Goal: Task Accomplishment & Management: Manage account settings

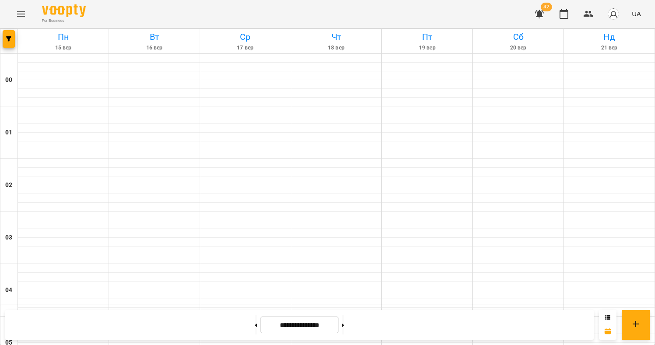
scroll to position [1009, 0]
click at [10, 41] on icon "button" at bounding box center [8, 38] width 5 height 5
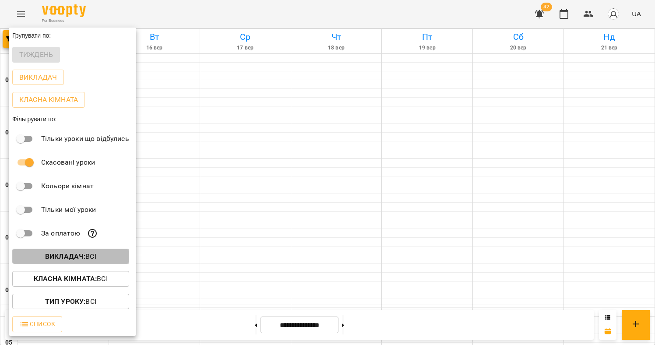
click at [87, 252] on button "Викладач : Всі" at bounding box center [70, 257] width 117 height 16
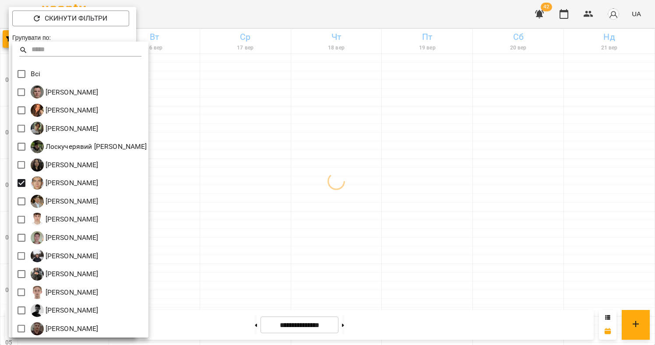
click at [318, 187] on div at bounding box center [327, 172] width 655 height 345
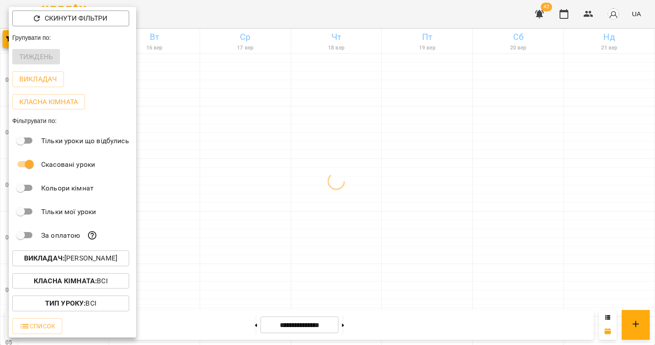
click at [301, 171] on div at bounding box center [327, 172] width 655 height 345
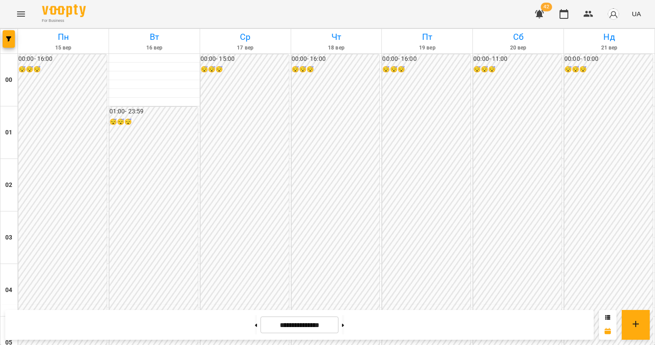
scroll to position [716, 0]
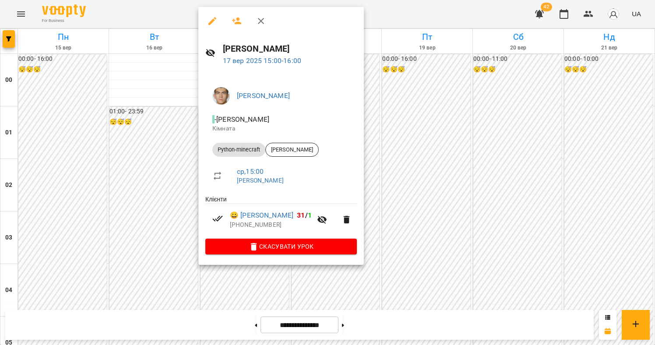
click at [128, 237] on div at bounding box center [327, 172] width 655 height 345
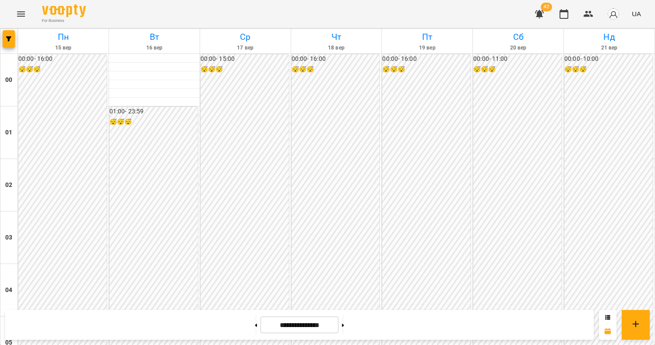
click at [16, 11] on icon "Menu" at bounding box center [21, 14] width 11 height 11
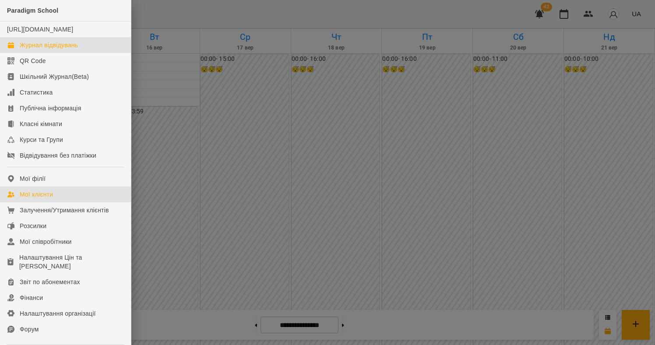
click at [44, 199] on div "Мої клієнти" at bounding box center [36, 194] width 33 height 9
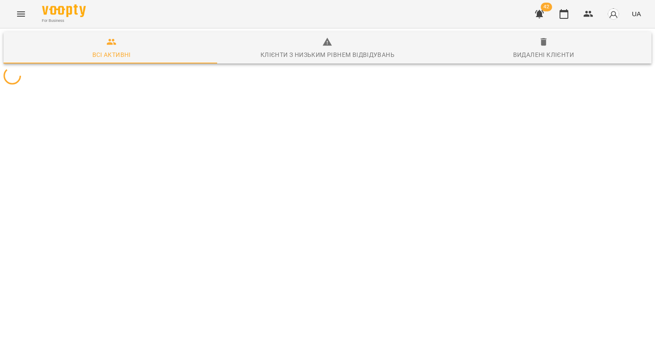
click at [540, 44] on icon "button" at bounding box center [543, 42] width 6 height 8
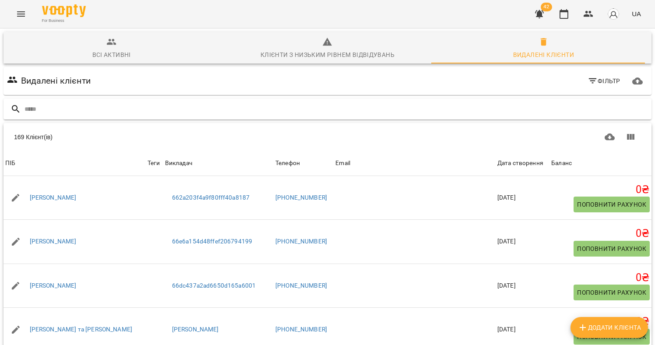
click at [493, 104] on input "text" at bounding box center [336, 109] width 623 height 14
click at [601, 79] on span "Фільтр" at bounding box center [603, 81] width 33 height 11
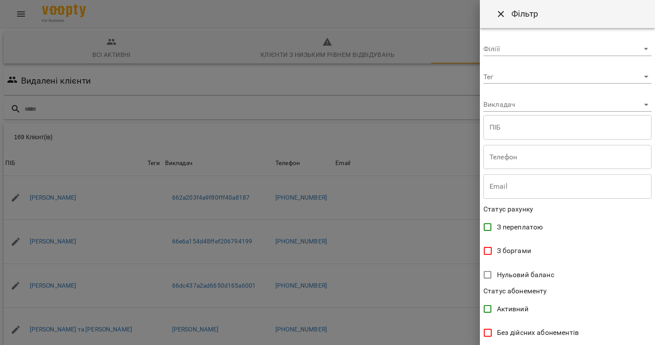
click at [533, 97] on div "Викладач ​" at bounding box center [567, 101] width 168 height 21
click at [533, 99] on body "For Business 42 UA Всі активні Клієнти з низьким рівнем відвідувань Видалені кл…" at bounding box center [327, 228] width 655 height 456
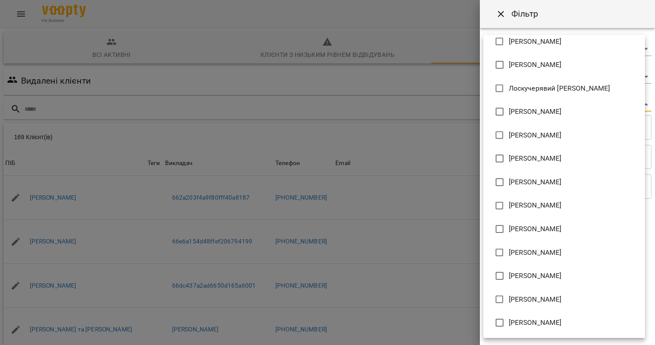
scroll to position [31, 0]
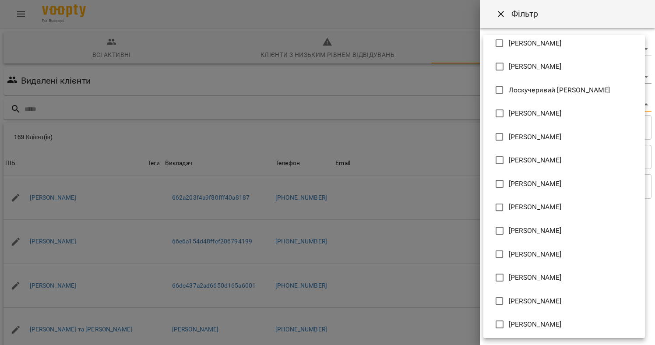
type input "**********"
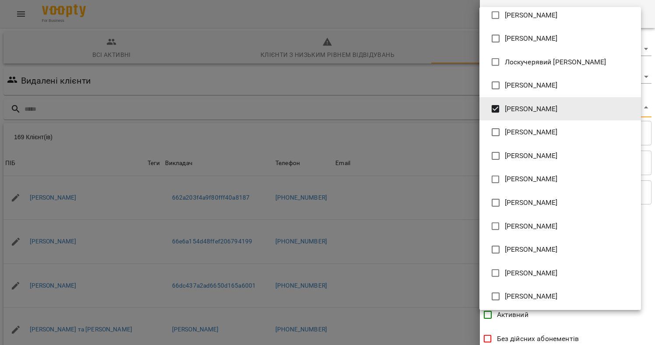
click at [625, 329] on div at bounding box center [327, 172] width 655 height 345
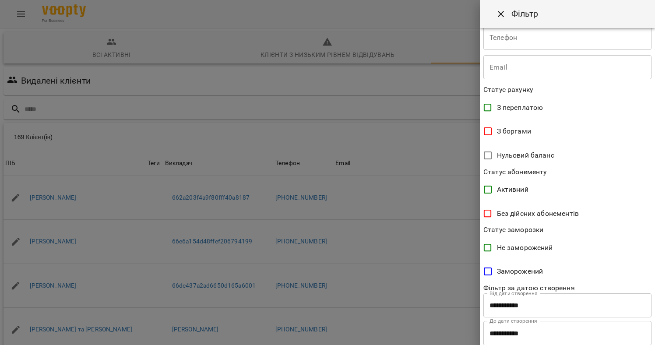
scroll to position [214, 0]
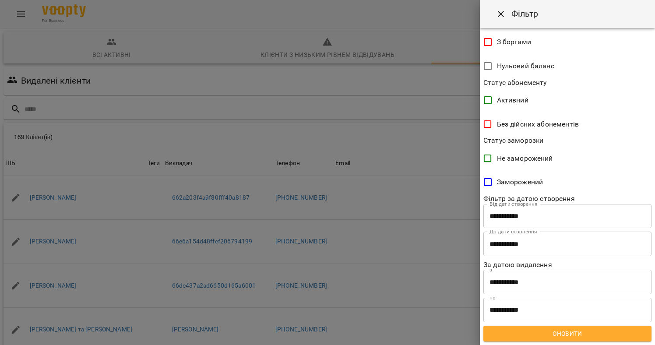
click at [572, 325] on div "**********" at bounding box center [567, 186] width 175 height 317
click at [571, 330] on span "Оновити" at bounding box center [567, 333] width 154 height 11
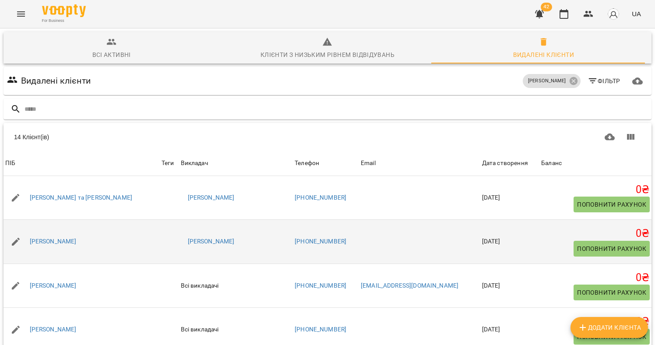
scroll to position [0, 0]
drag, startPoint x: 97, startPoint y: 242, endPoint x: 27, endPoint y: 236, distance: 70.7
click at [27, 236] on div "[PERSON_NAME]" at bounding box center [82, 241] width 156 height 25
click at [122, 249] on div "[PERSON_NAME]" at bounding box center [82, 241] width 156 height 25
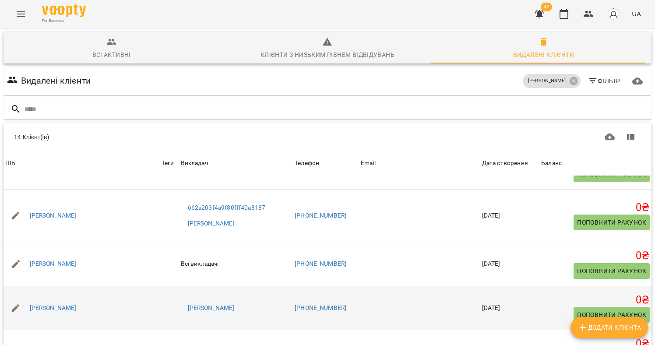
scroll to position [338, 0]
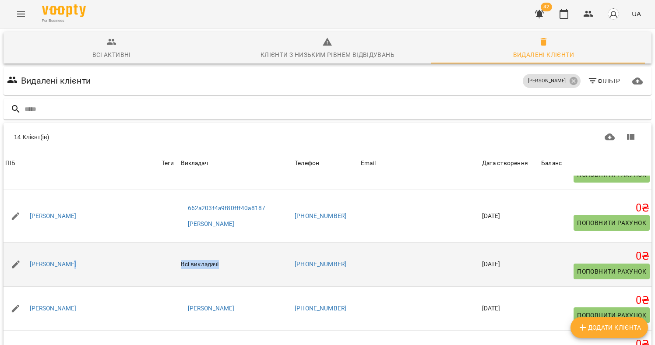
drag, startPoint x: 202, startPoint y: 264, endPoint x: 116, endPoint y: 266, distance: 86.7
click at [116, 266] on tr "ПІБ [PERSON_NAME] Теги Викладач Всі викладачі Телефон [PHONE_NUMBER] Email Дата…" at bounding box center [328, 264] width 648 height 44
click at [211, 262] on td "Всі викладачі" at bounding box center [236, 264] width 114 height 44
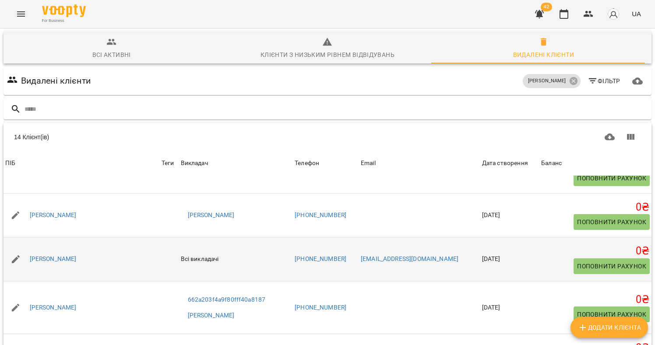
scroll to position [246, 0]
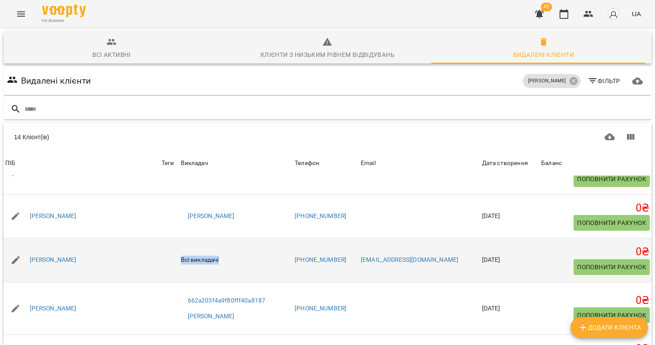
drag, startPoint x: 221, startPoint y: 263, endPoint x: 140, endPoint y: 253, distance: 80.7
click at [140, 253] on tr "[PERSON_NAME] Всі викладачі Телефон [PHONE_NUMBER] Email [EMAIL_ADDRESS][DOMAIN…" at bounding box center [328, 260] width 648 height 44
click at [240, 256] on td "Всі викладачі" at bounding box center [236, 260] width 114 height 44
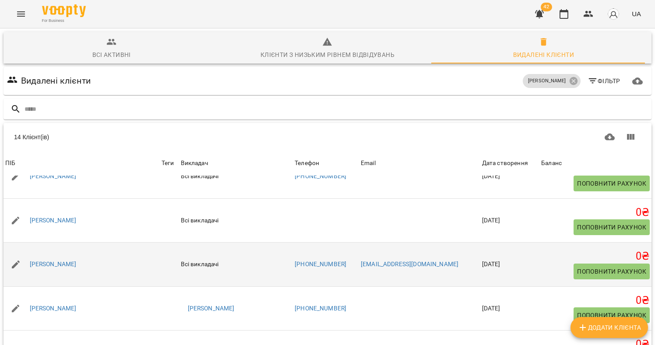
scroll to position [151, 0]
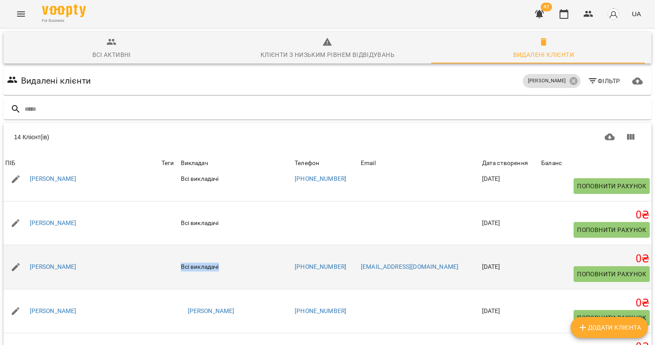
drag, startPoint x: 207, startPoint y: 268, endPoint x: 140, endPoint y: 259, distance: 68.0
click at [131, 261] on tr "[PERSON_NAME] Теги Викладач Всі викладачі Телефон [PHONE_NUMBER] Email [EMAIL_A…" at bounding box center [328, 267] width 648 height 44
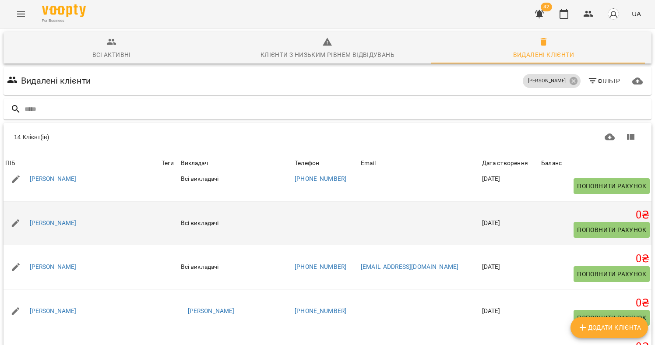
click at [216, 234] on td "Всі викладачі" at bounding box center [236, 223] width 114 height 44
drag, startPoint x: 216, startPoint y: 230, endPoint x: 189, endPoint y: 222, distance: 27.7
click at [143, 225] on tr "ПІБ [PERSON_NAME] Викладач Всі викладачі Телефон Email Дата створення [DATE] Ба…" at bounding box center [328, 223] width 648 height 44
click at [236, 222] on td "Всі викладачі" at bounding box center [236, 223] width 114 height 44
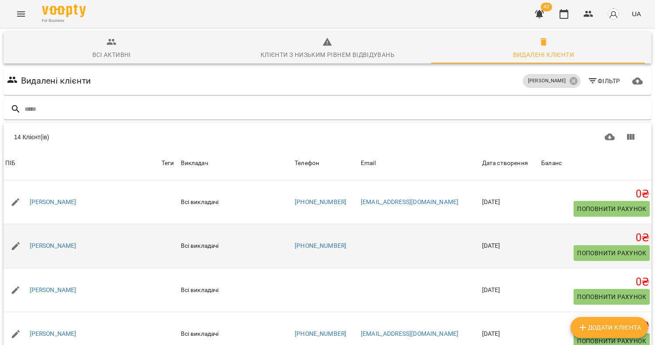
scroll to position [77, 0]
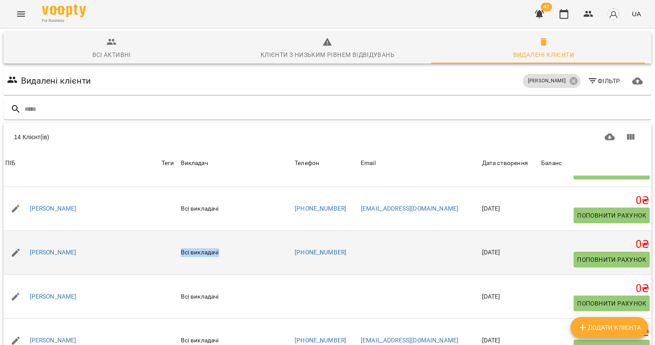
drag, startPoint x: 188, startPoint y: 246, endPoint x: 130, endPoint y: 239, distance: 58.5
click at [130, 239] on tr "ПІБ [PERSON_NAME] Теги Викладач Всі викладачі Телефон [PHONE_NUMBER] Email Дата…" at bounding box center [328, 253] width 648 height 44
click at [226, 244] on td "Всі викладачі" at bounding box center [236, 253] width 114 height 44
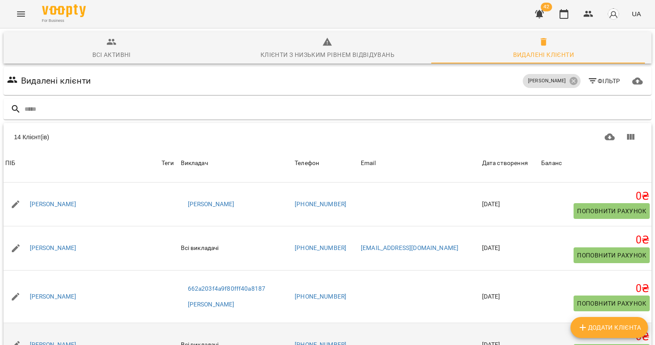
scroll to position [256, 0]
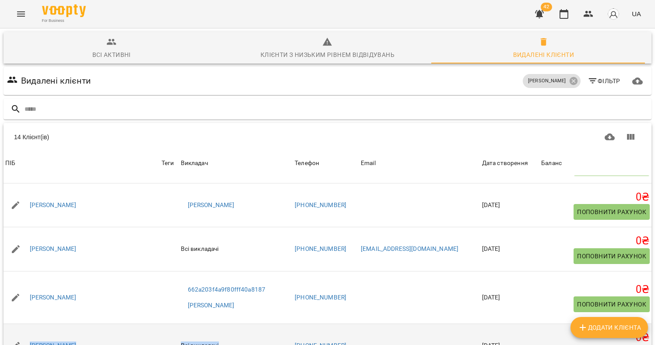
drag, startPoint x: 193, startPoint y: 302, endPoint x: 119, endPoint y: 291, distance: 74.7
click at [119, 324] on tr "ПІБ [PERSON_NAME] Теги Викладач Всі викладачі Телефон [PHONE_NUMBER] Email Дата…" at bounding box center [328, 346] width 648 height 44
click at [209, 324] on td "Всі викладачі" at bounding box center [236, 346] width 114 height 44
drag, startPoint x: 197, startPoint y: 298, endPoint x: 122, endPoint y: 295, distance: 74.9
click at [122, 324] on tr "ПІБ [PERSON_NAME] Теги Викладач Всі викладачі Телефон [PHONE_NUMBER] Email Дата…" at bounding box center [328, 346] width 648 height 44
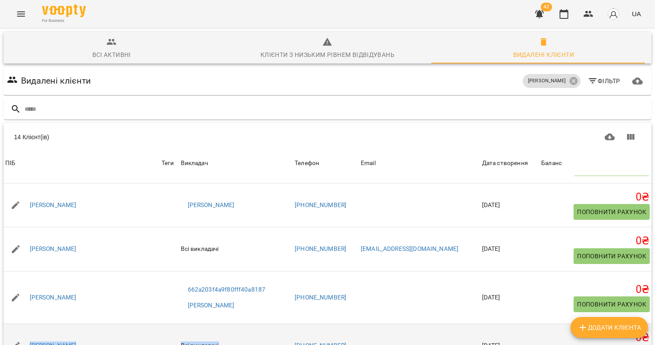
click at [232, 324] on td "Всі викладачі" at bounding box center [236, 346] width 114 height 44
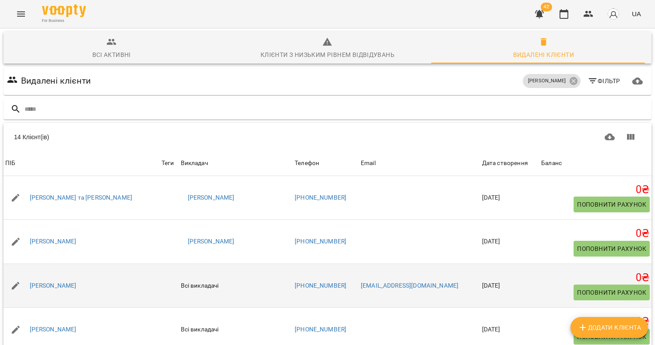
scroll to position [0, 0]
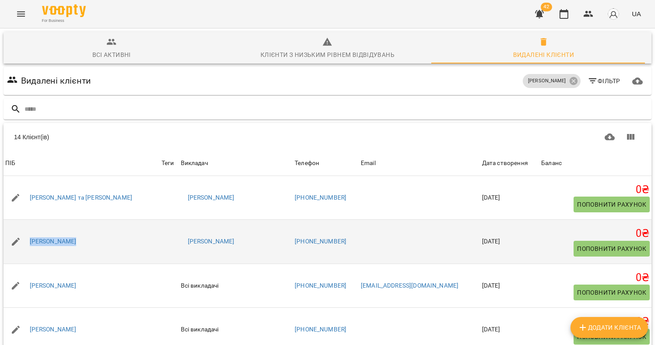
drag, startPoint x: 90, startPoint y: 200, endPoint x: 119, endPoint y: 203, distance: 28.5
click at [23, 229] on div "[PERSON_NAME]" at bounding box center [82, 241] width 156 height 25
click at [160, 220] on td at bounding box center [169, 242] width 19 height 44
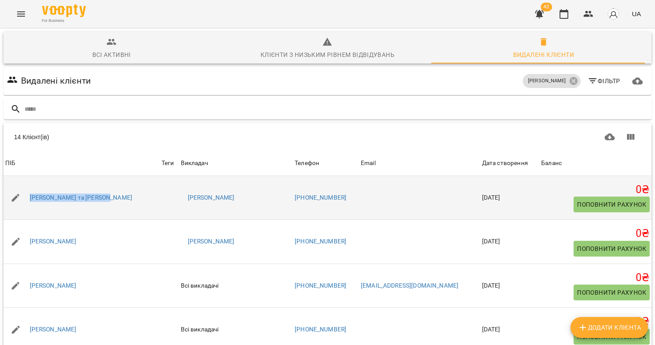
drag, startPoint x: 122, startPoint y: 150, endPoint x: 27, endPoint y: 152, distance: 95.0
click at [27, 186] on div "[PERSON_NAME] та [PERSON_NAME]" at bounding box center [82, 198] width 156 height 25
click at [116, 176] on td "[PERSON_NAME] та [PERSON_NAME]" at bounding box center [82, 198] width 156 height 44
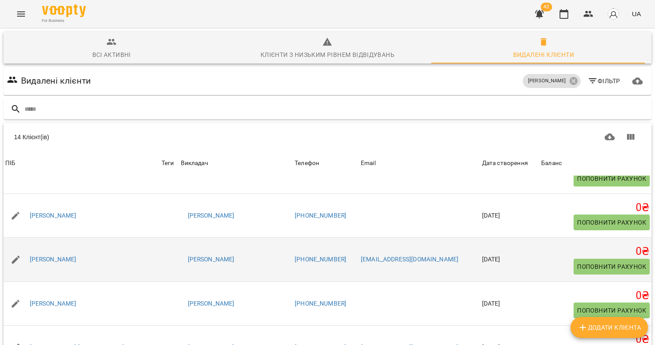
scroll to position [431, 0]
drag, startPoint x: 80, startPoint y: 214, endPoint x: 25, endPoint y: 212, distance: 54.8
click at [25, 247] on div "[PERSON_NAME]" at bounding box center [82, 259] width 156 height 25
click at [88, 247] on div "[PERSON_NAME]" at bounding box center [82, 259] width 156 height 25
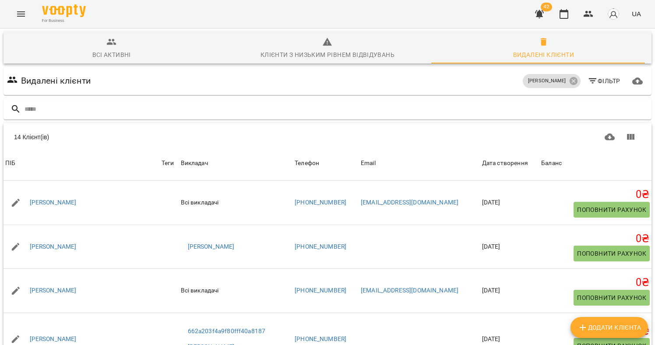
scroll to position [0, 0]
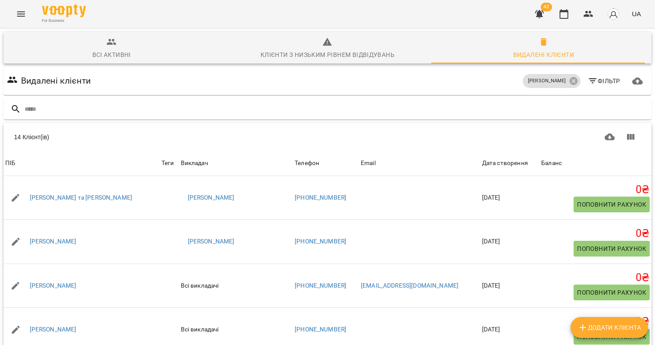
click at [18, 18] on icon "Menu" at bounding box center [21, 14] width 11 height 11
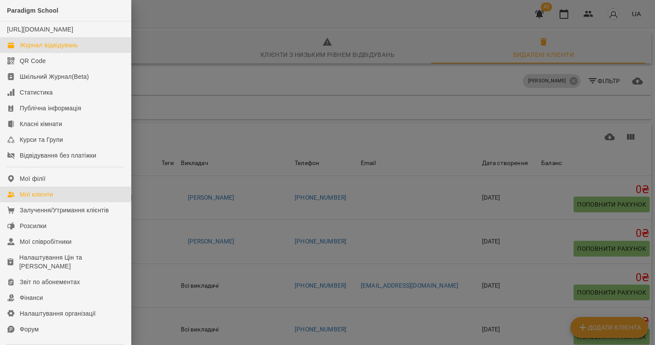
drag, startPoint x: 42, startPoint y: 47, endPoint x: 42, endPoint y: 52, distance: 4.9
click at [42, 47] on link "Журнал відвідувань" at bounding box center [65, 45] width 131 height 16
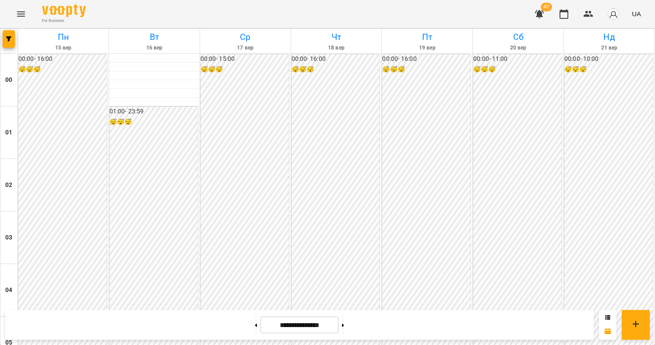
scroll to position [719, 0]
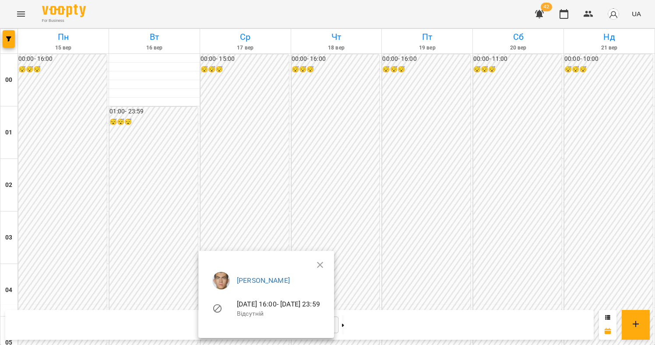
click at [105, 210] on div at bounding box center [327, 172] width 655 height 345
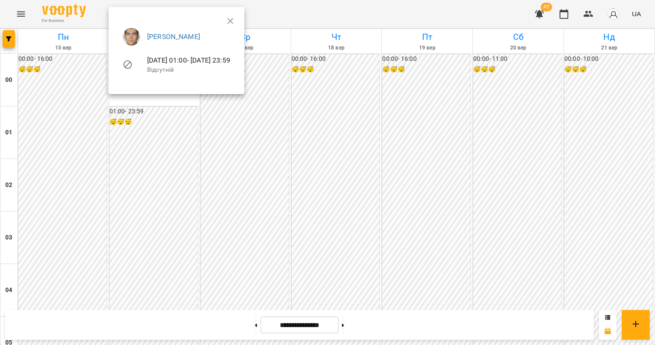
click at [247, 224] on div at bounding box center [327, 172] width 655 height 345
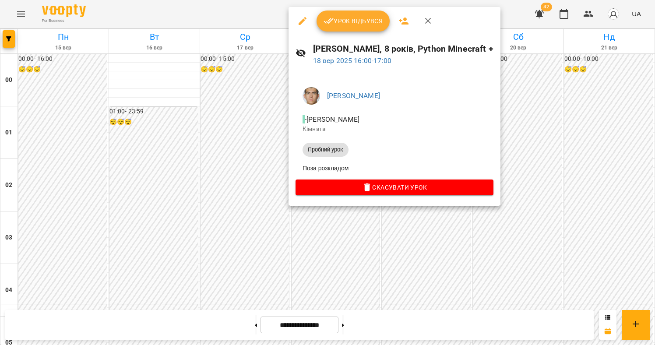
click at [414, 216] on div at bounding box center [327, 172] width 655 height 345
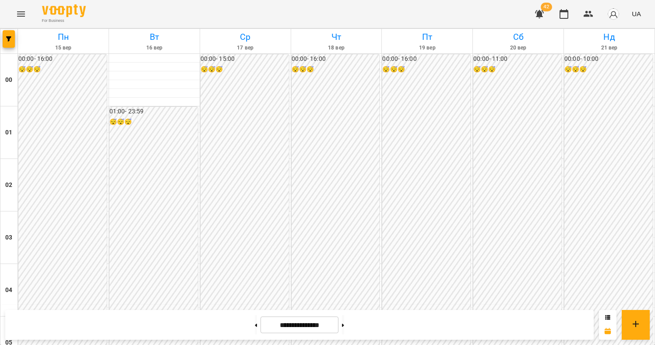
scroll to position [696, 0]
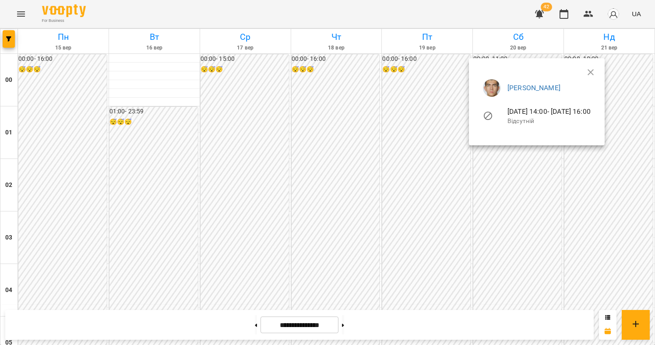
click at [495, 185] on div at bounding box center [327, 172] width 655 height 345
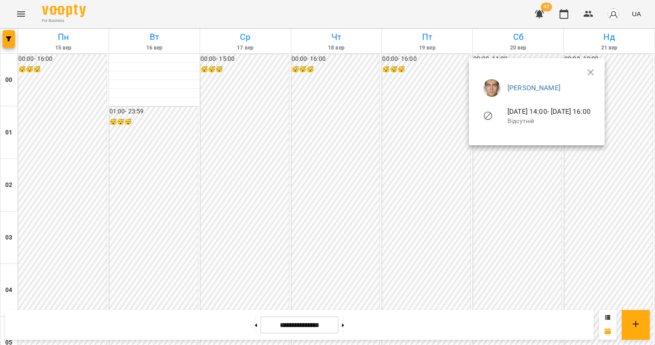
drag, startPoint x: 527, startPoint y: 174, endPoint x: 533, endPoint y: 180, distance: 8.4
click at [527, 174] on div at bounding box center [327, 172] width 655 height 345
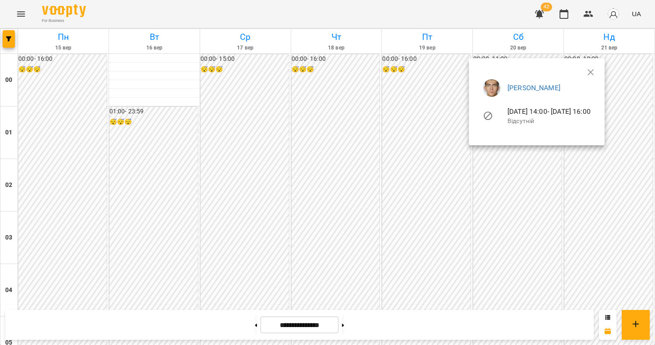
click at [524, 166] on div at bounding box center [327, 172] width 655 height 345
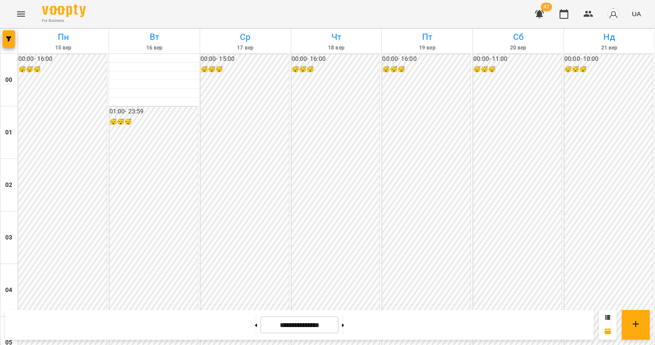
scroll to position [600, 0]
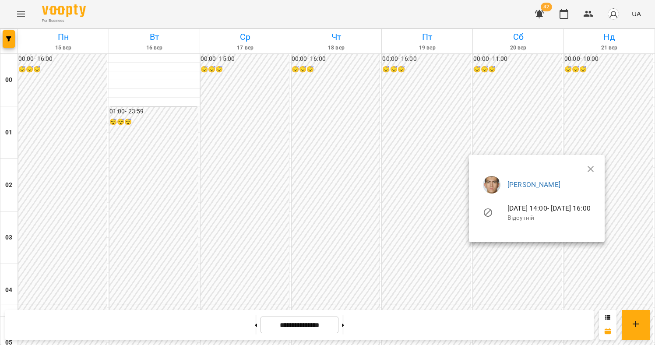
click at [506, 268] on div at bounding box center [327, 172] width 655 height 345
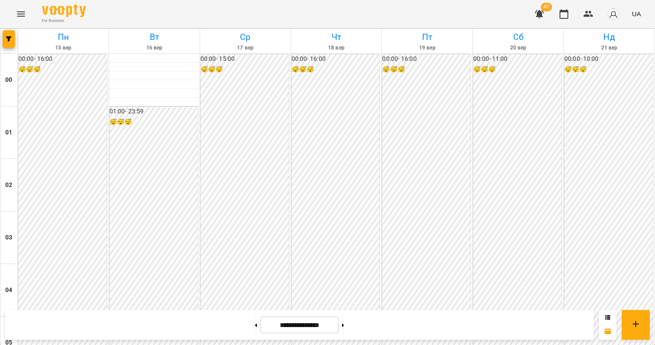
scroll to position [710, 0]
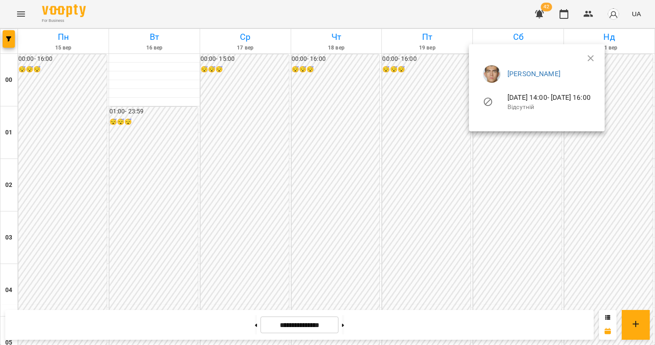
click at [523, 157] on div at bounding box center [327, 172] width 655 height 345
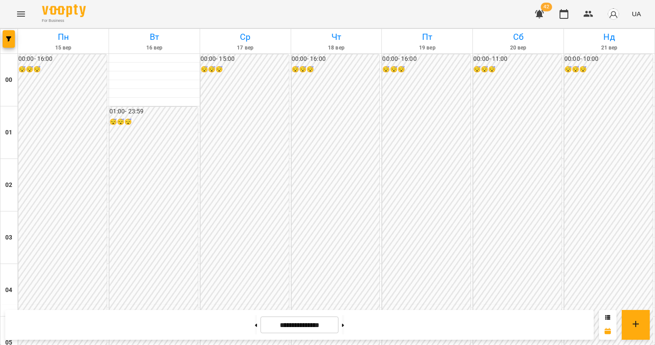
scroll to position [623, 0]
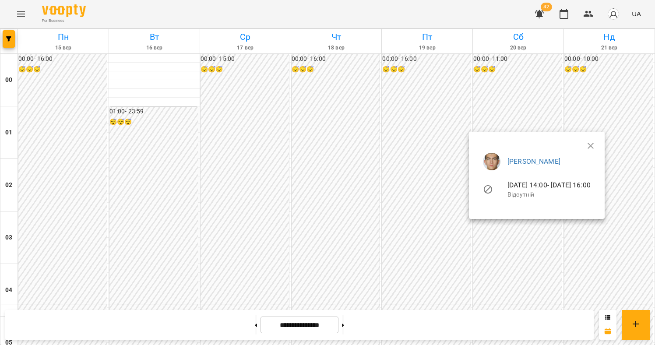
click at [495, 239] on div at bounding box center [327, 172] width 655 height 345
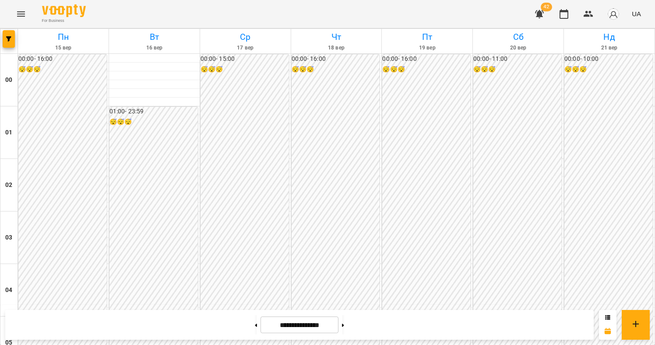
scroll to position [703, 0]
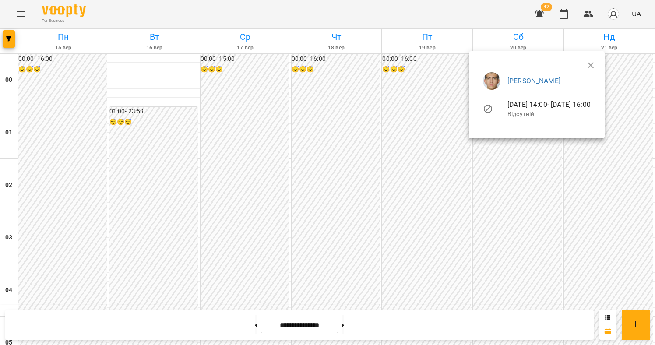
click at [537, 163] on div at bounding box center [327, 172] width 655 height 345
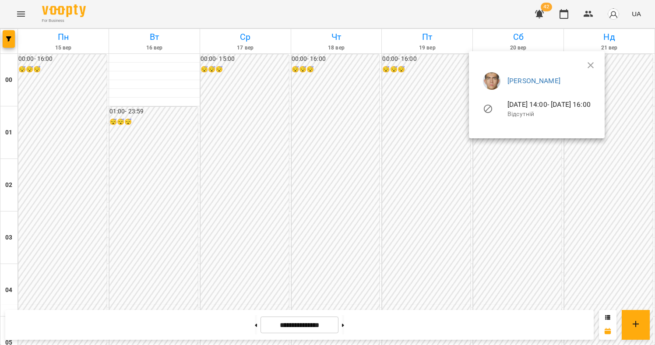
click at [515, 180] on div at bounding box center [327, 172] width 655 height 345
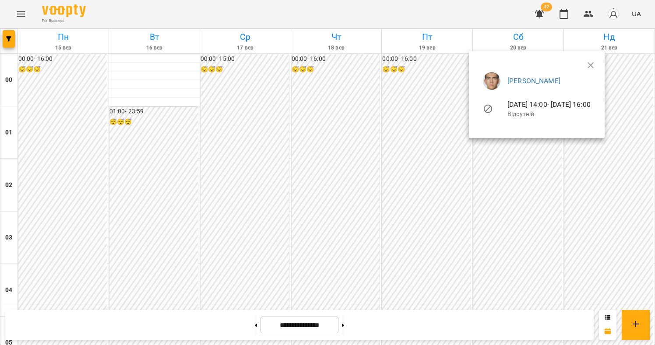
click at [239, 263] on div at bounding box center [327, 172] width 655 height 345
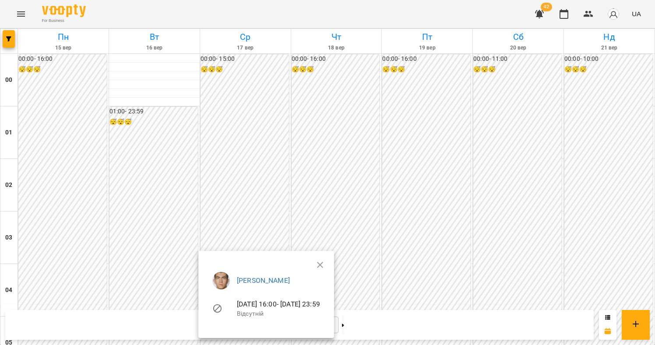
click at [527, 154] on div at bounding box center [327, 172] width 655 height 345
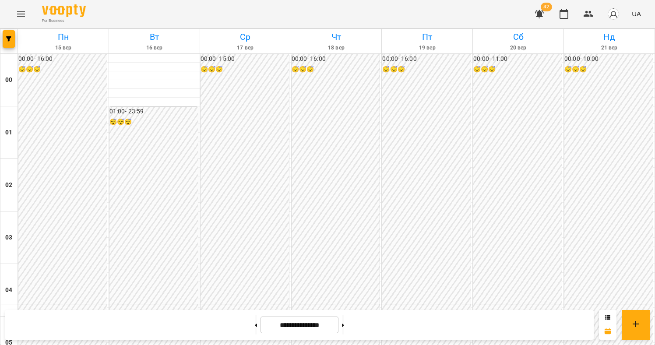
scroll to position [730, 0]
